Goal: Find specific page/section: Find specific page/section

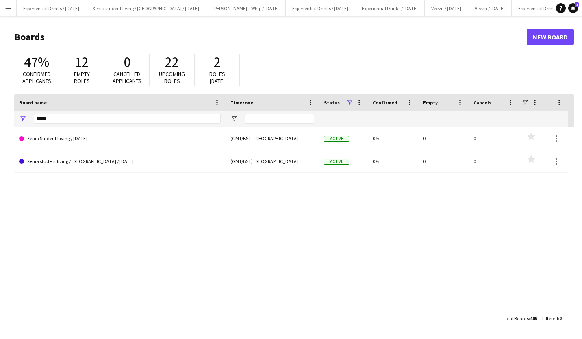
click at [7, 7] on app-icon "Menu" at bounding box center [8, 8] width 7 height 7
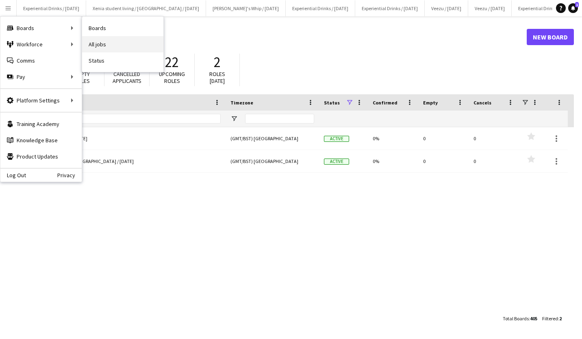
click at [119, 37] on link "All jobs" at bounding box center [122, 44] width 81 height 16
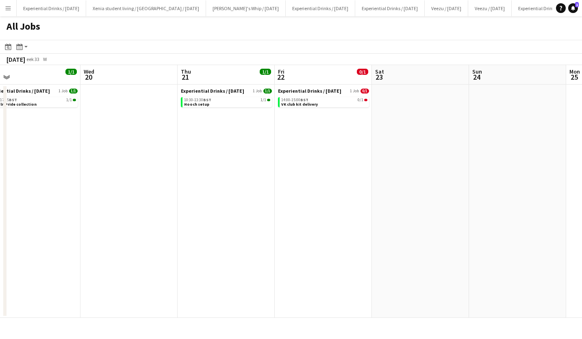
scroll to position [0, 309]
click at [225, 106] on app-brief-job-card "10:30-13:30 BST 1/1 Hooch setup" at bounding box center [225, 102] width 91 height 10
click at [211, 102] on link "10:30-13:30 BST 1/1 Hooch setup" at bounding box center [226, 101] width 86 height 9
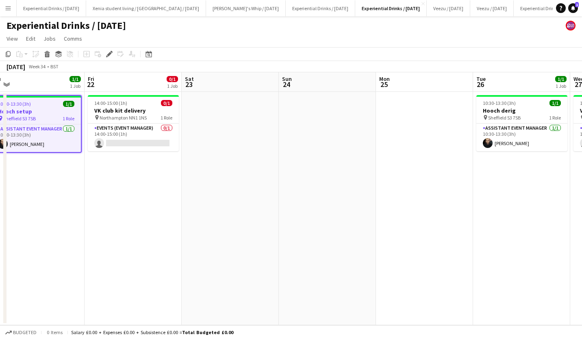
scroll to position [0, 206]
